Goal: Check status: Check status

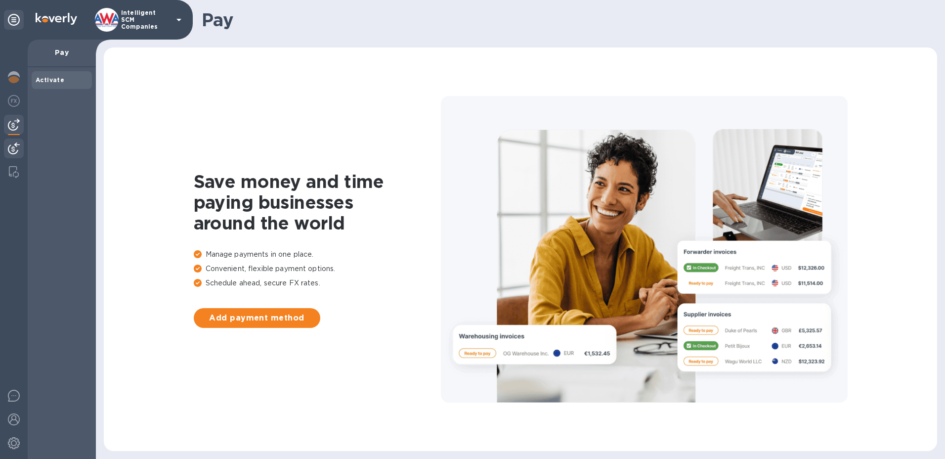
click at [16, 148] on img at bounding box center [14, 148] width 12 height 12
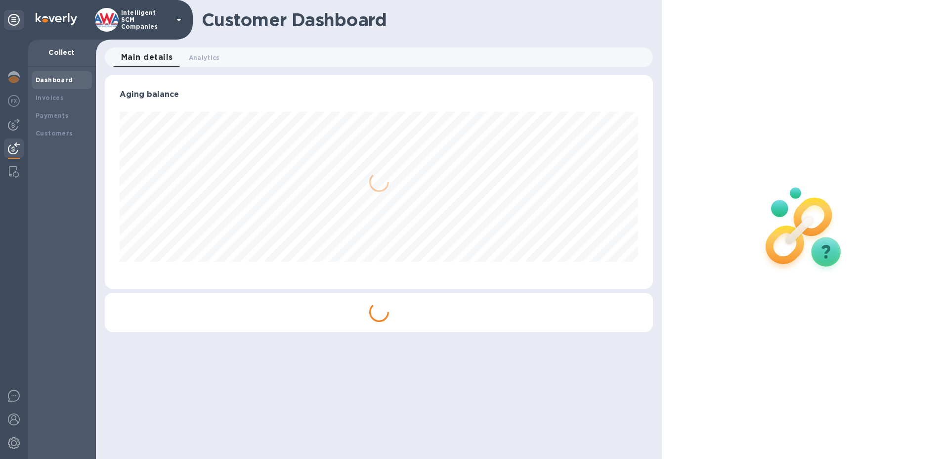
scroll to position [213, 549]
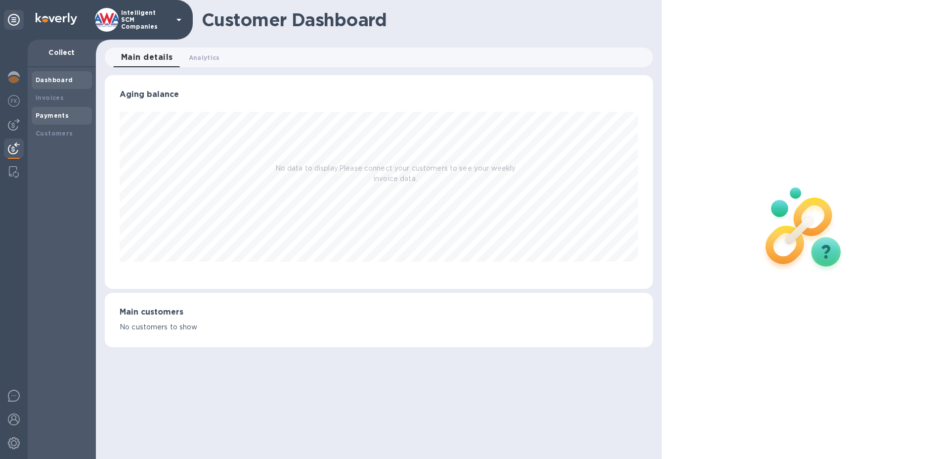
click at [57, 119] on div "Payments" at bounding box center [62, 116] width 52 height 10
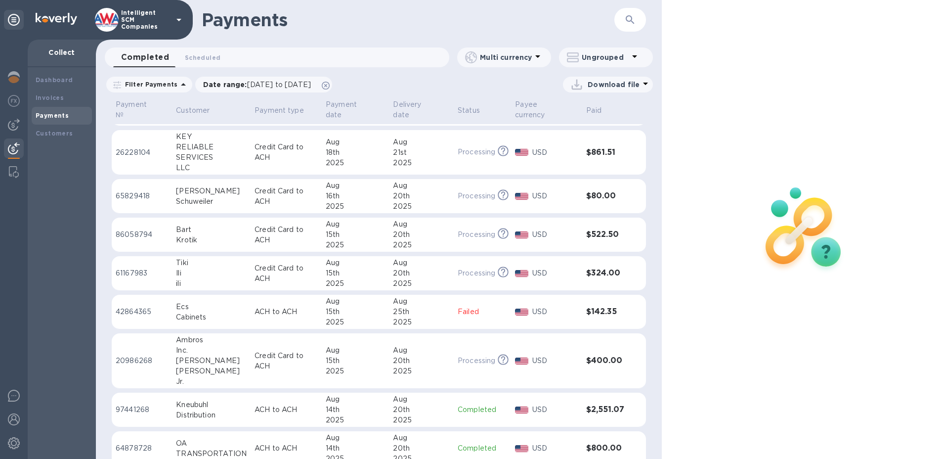
scroll to position [198, 0]
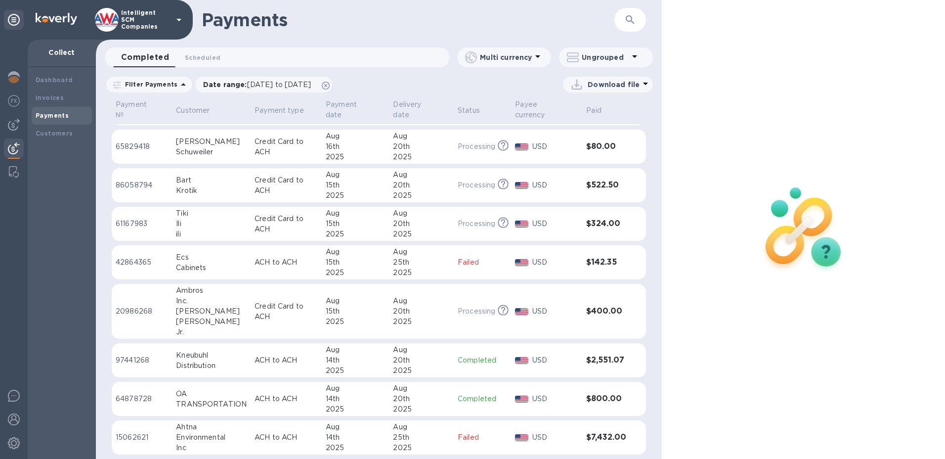
click at [138, 283] on td at bounding box center [142, 282] width 60 height 4
click at [142, 123] on th "Payment №" at bounding box center [142, 111] width 60 height 26
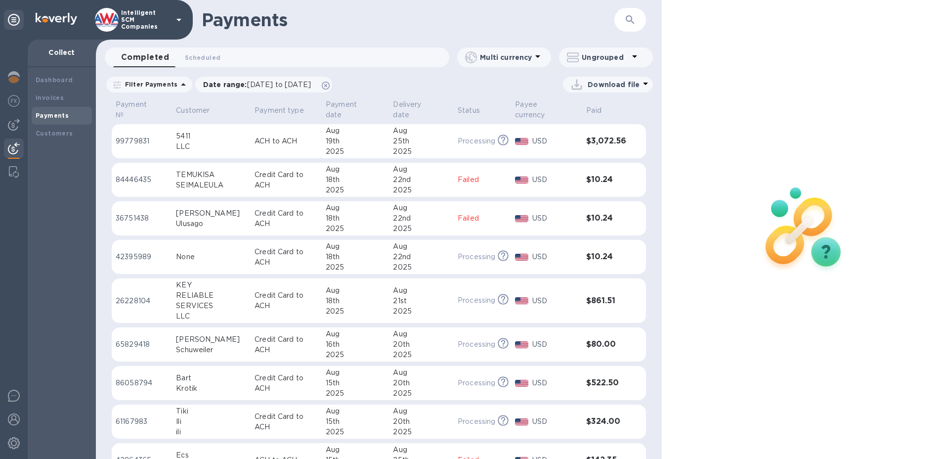
scroll to position [0, 0]
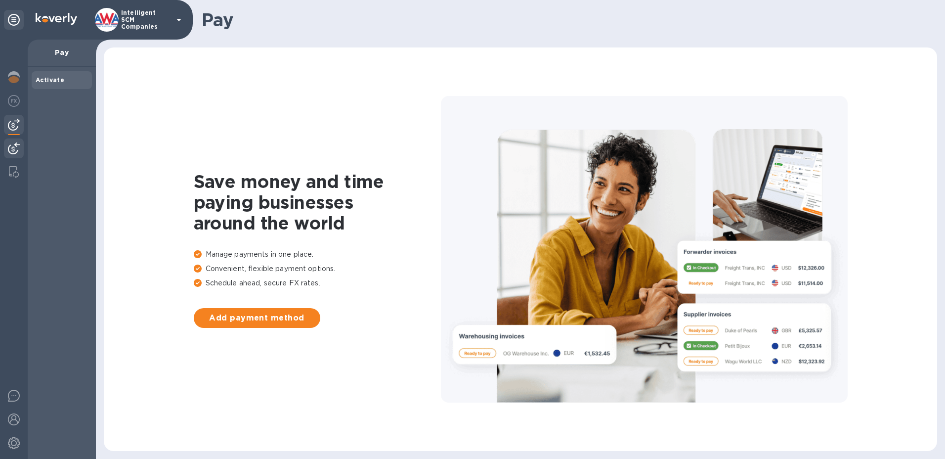
click at [15, 149] on img at bounding box center [14, 148] width 12 height 12
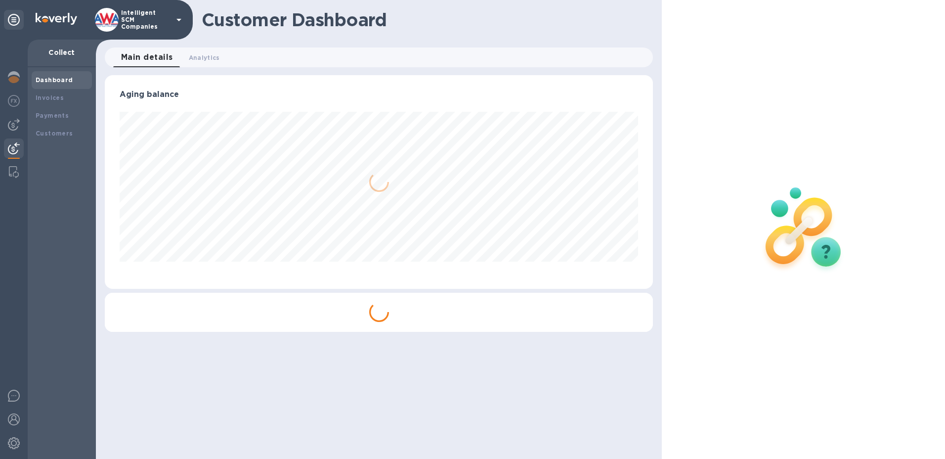
scroll to position [213, 549]
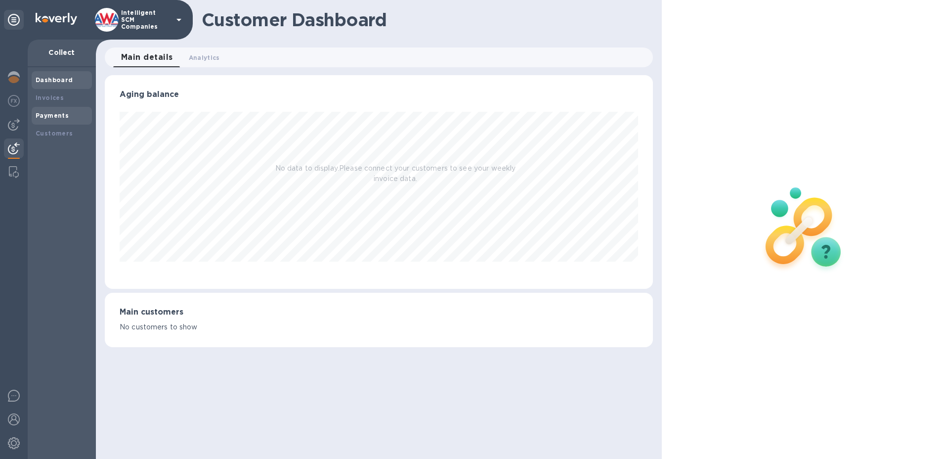
click at [42, 117] on b "Payments" at bounding box center [52, 115] width 33 height 7
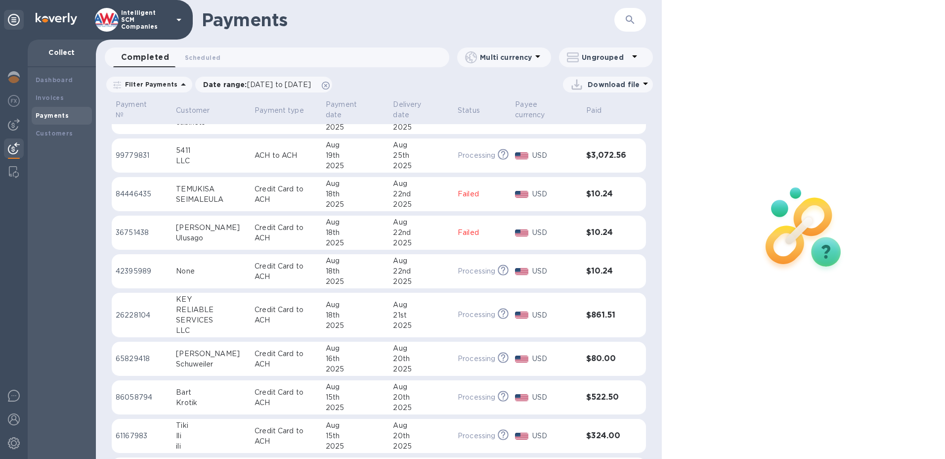
scroll to position [198, 0]
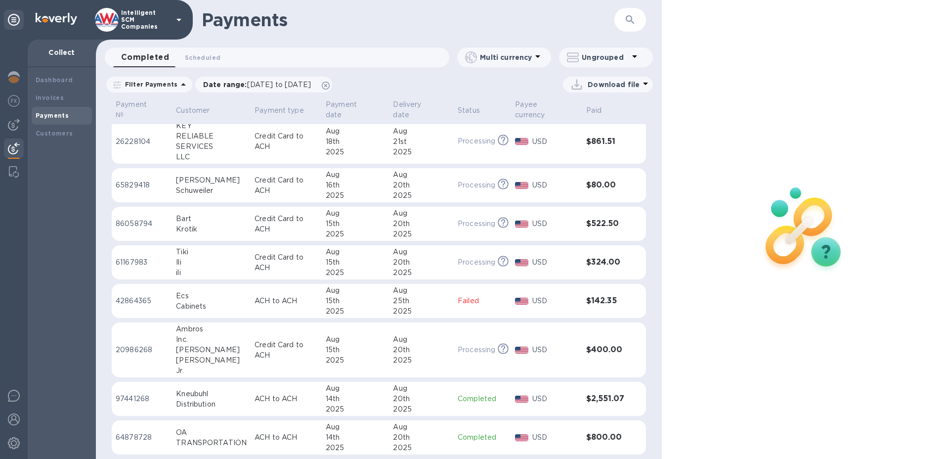
click at [630, 298] on td at bounding box center [638, 301] width 16 height 35
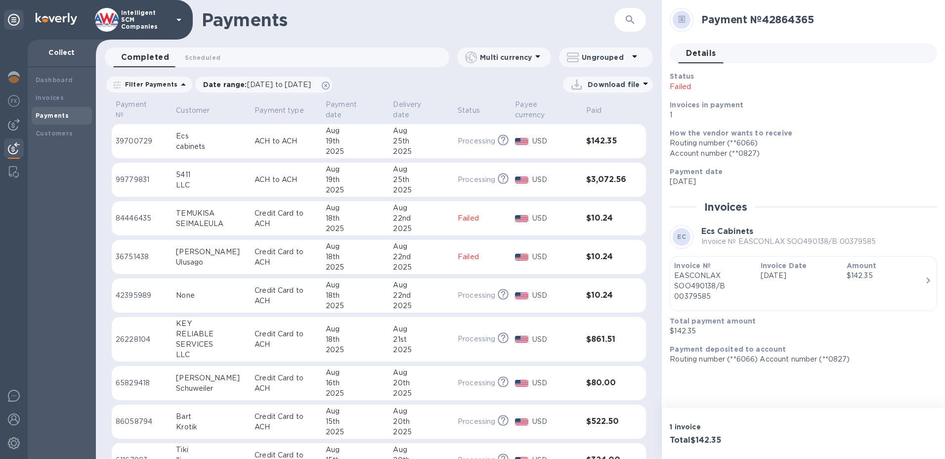
click at [426, 137] on div "25th" at bounding box center [421, 141] width 57 height 10
click at [198, 140] on div "Ecs" at bounding box center [211, 136] width 71 height 10
